Goal: Obtain resource: Obtain resource

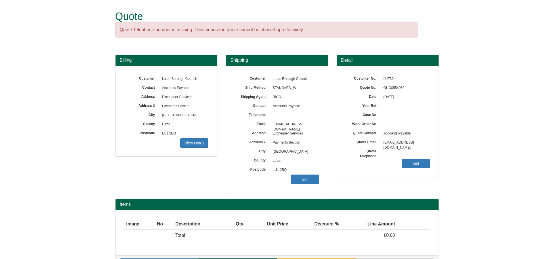
scroll to position [18, 0]
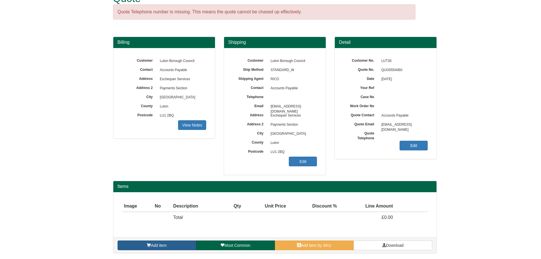
click at [157, 243] on span "Add item" at bounding box center [159, 245] width 16 height 5
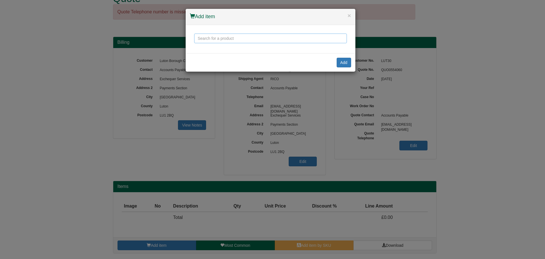
click at [242, 41] on input "text" at bounding box center [270, 39] width 153 height 10
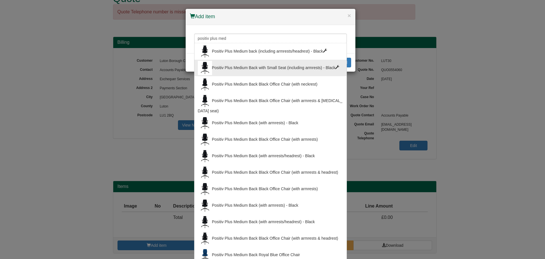
click at [250, 76] on li "Positiv Plus Medium Back Black Office Chair (with neckrest)" at bounding box center [270, 84] width 153 height 16
click at [261, 39] on input "positiv plus med" at bounding box center [270, 39] width 153 height 10
click at [261, 65] on div "Positiv Plus Medium Back with Small Seat (including armrests) - Black" at bounding box center [270, 68] width 145 height 14
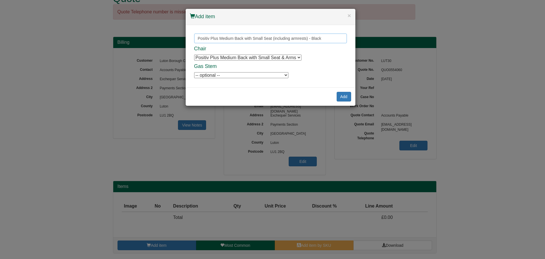
click at [277, 40] on input "Positiv Plus Medium Back with Small Seat (including armrests) - Black" at bounding box center [270, 39] width 153 height 10
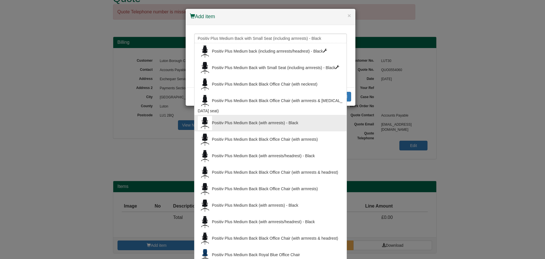
click at [265, 121] on div "Positiv Plus Medium Back (with armrests) - Black" at bounding box center [270, 123] width 145 height 14
type input "Positiv Plus Medium Back (with armrests) - Black"
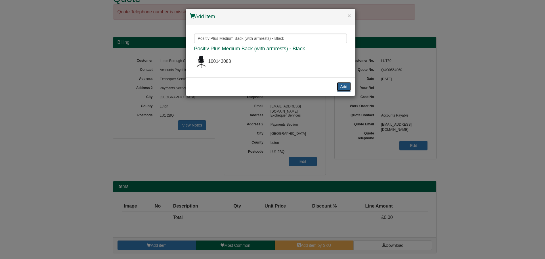
click at [342, 88] on button "Add" at bounding box center [344, 87] width 14 height 10
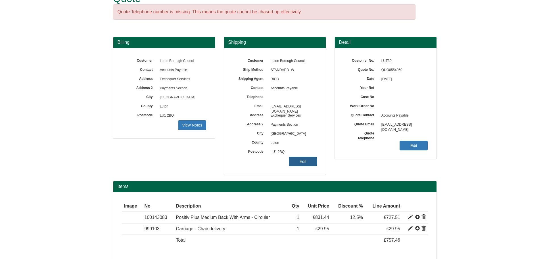
click at [301, 161] on link "Edit" at bounding box center [303, 161] width 28 height 10
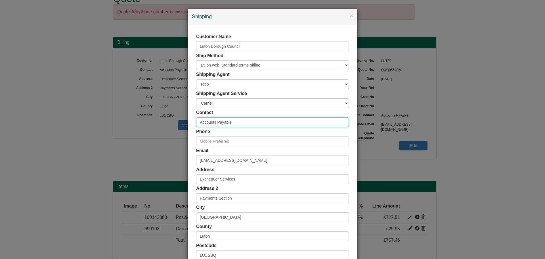
drag, startPoint x: 235, startPoint y: 123, endPoint x: 158, endPoint y: 120, distance: 77.0
click at [158, 121] on div "× Shipping Customer Name Luton Borough Council Ship Method Free of Charge £5 Fl…" at bounding box center [272, 129] width 545 height 259
paste input "[PERSON_NAME]"
type input "[PERSON_NAME]"
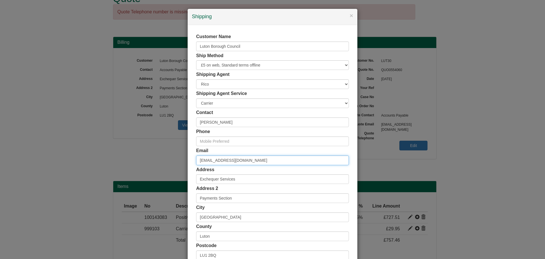
drag, startPoint x: 269, startPoint y: 162, endPoint x: 111, endPoint y: 164, distance: 158.2
click at [104, 164] on div "× Shipping Customer Name Luton Borough Council Ship Method Free of Charge £5 Fl…" at bounding box center [272, 129] width 545 height 259
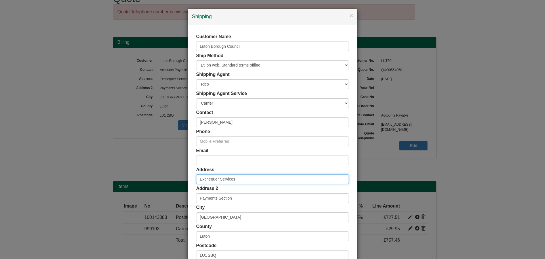
drag, startPoint x: 244, startPoint y: 178, endPoint x: 122, endPoint y: 178, distance: 122.1
click at [160, 178] on div "× Shipping Customer Name Luton Borough Council Ship Method Free of Charge £5 Fl…" at bounding box center [272, 129] width 545 height 259
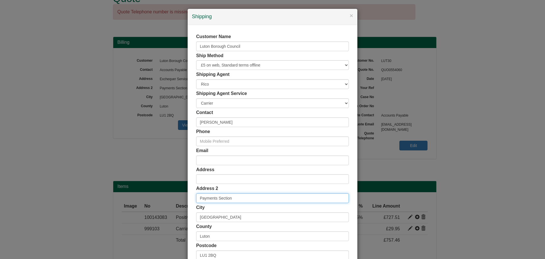
drag, startPoint x: 239, startPoint y: 196, endPoint x: 130, endPoint y: 196, distance: 108.7
click at [188, 194] on div "Customer Name Luton Borough Council Ship Method Free of Charge £5 Flat Rate £7.…" at bounding box center [273, 156] width 170 height 262
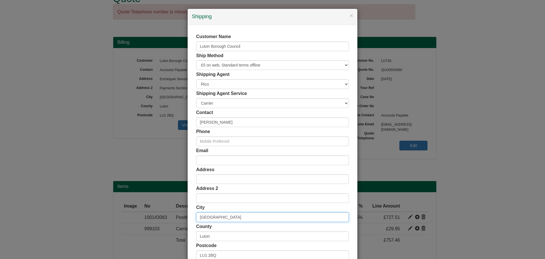
drag, startPoint x: 221, startPoint y: 216, endPoint x: 170, endPoint y: 216, distance: 51.1
click at [173, 216] on div "× Shipping Customer Name Luton Borough Council Ship Method Free of Charge £5 Fl…" at bounding box center [272, 129] width 545 height 259
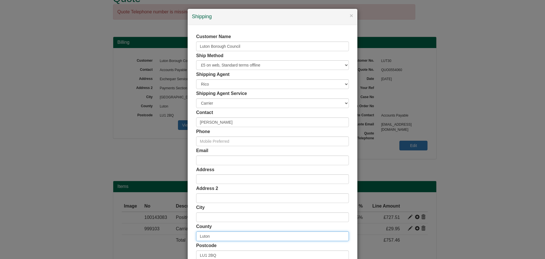
drag, startPoint x: 209, startPoint y: 234, endPoint x: 178, endPoint y: 233, distance: 30.4
click at [181, 233] on div "× Shipping Customer Name Luton Borough Council Ship Method Free of Charge £5 Fl…" at bounding box center [272, 129] width 545 height 259
drag, startPoint x: 221, startPoint y: 252, endPoint x: 195, endPoint y: 251, distance: 26.4
click at [196, 252] on input "LU1 2BQ" at bounding box center [272, 255] width 153 height 10
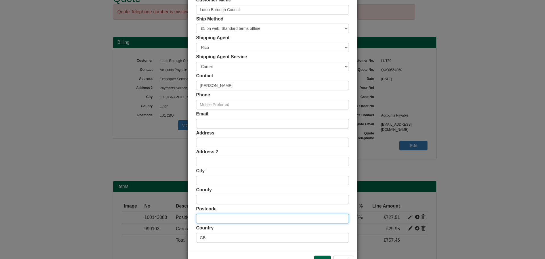
scroll to position [56, 0]
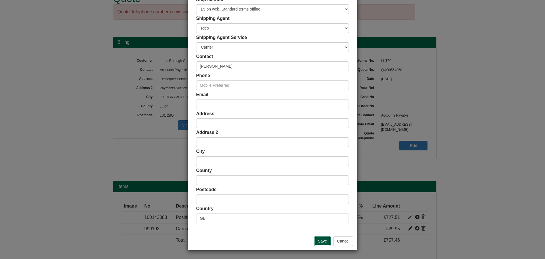
click at [322, 241] on input "Save" at bounding box center [322, 241] width 16 height 10
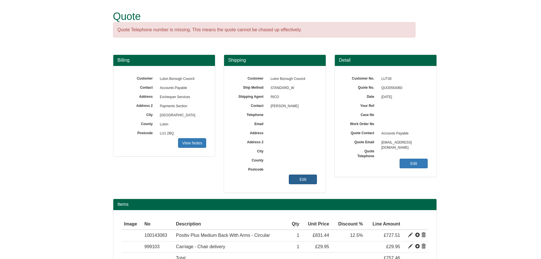
click at [299, 176] on link "Edit" at bounding box center [303, 179] width 28 height 10
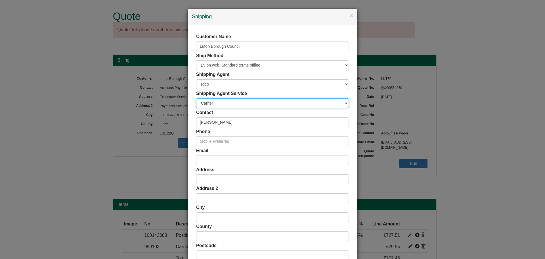
click at [234, 102] on select "Carrier White Glove" at bounding box center [272, 103] width 153 height 10
select select "TS-DELASS"
click at [196, 98] on select "Carrier White Glove" at bounding box center [272, 103] width 153 height 10
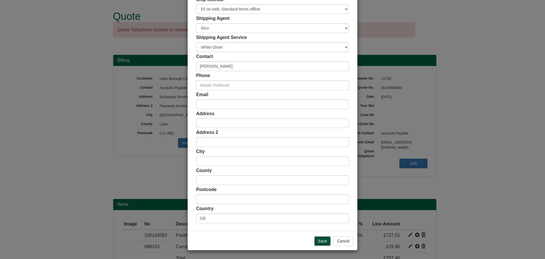
click at [315, 238] on input "Save" at bounding box center [322, 241] width 16 height 10
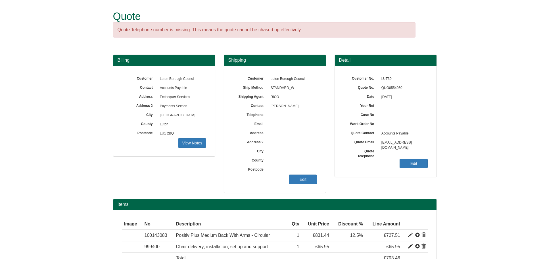
scroll to position [41, 0]
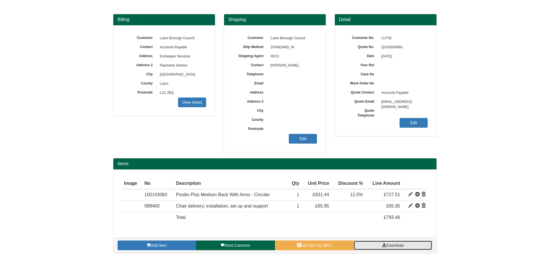
click at [386, 245] on span "Download" at bounding box center [395, 245] width 18 height 5
